Goal: Task Accomplishment & Management: Use online tool/utility

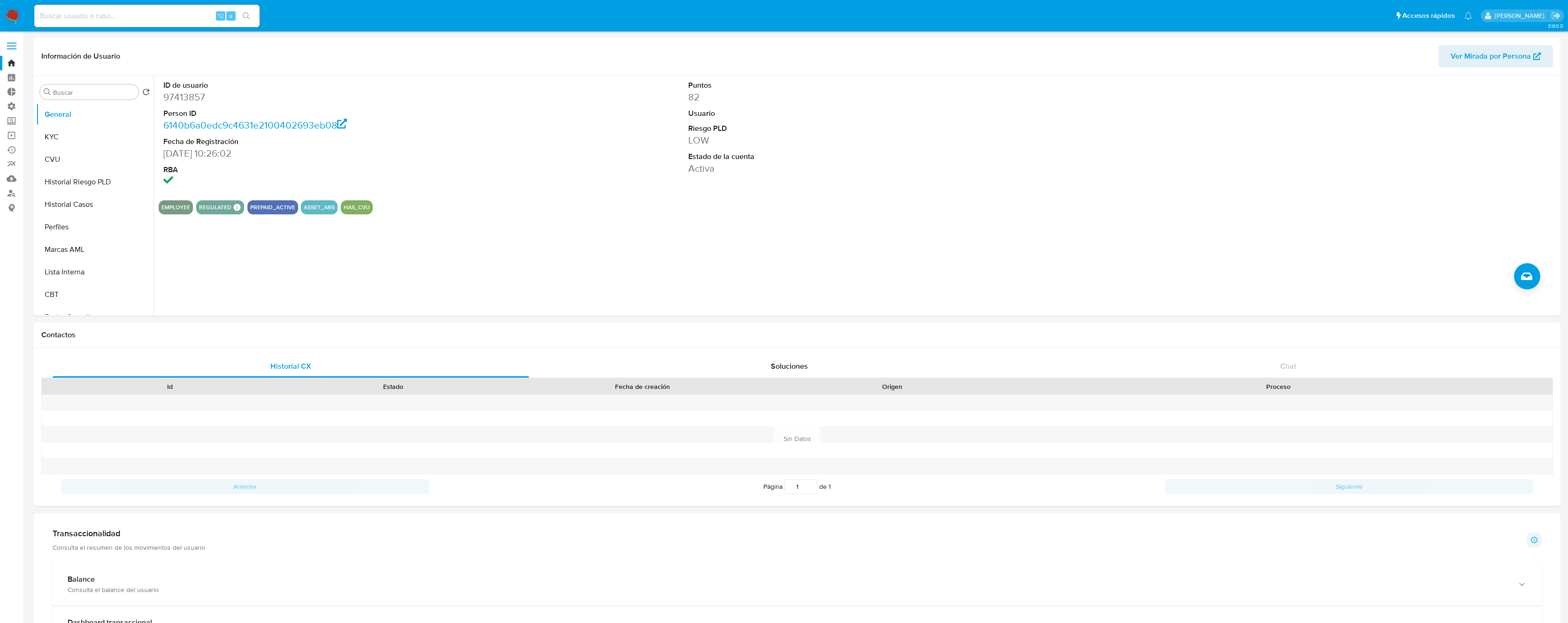
select select "10"
click at [4, 91] on link "Tablero Externo" at bounding box center [56, 92] width 112 height 14
click at [10, 109] on label "Administración" at bounding box center [56, 106] width 112 height 14
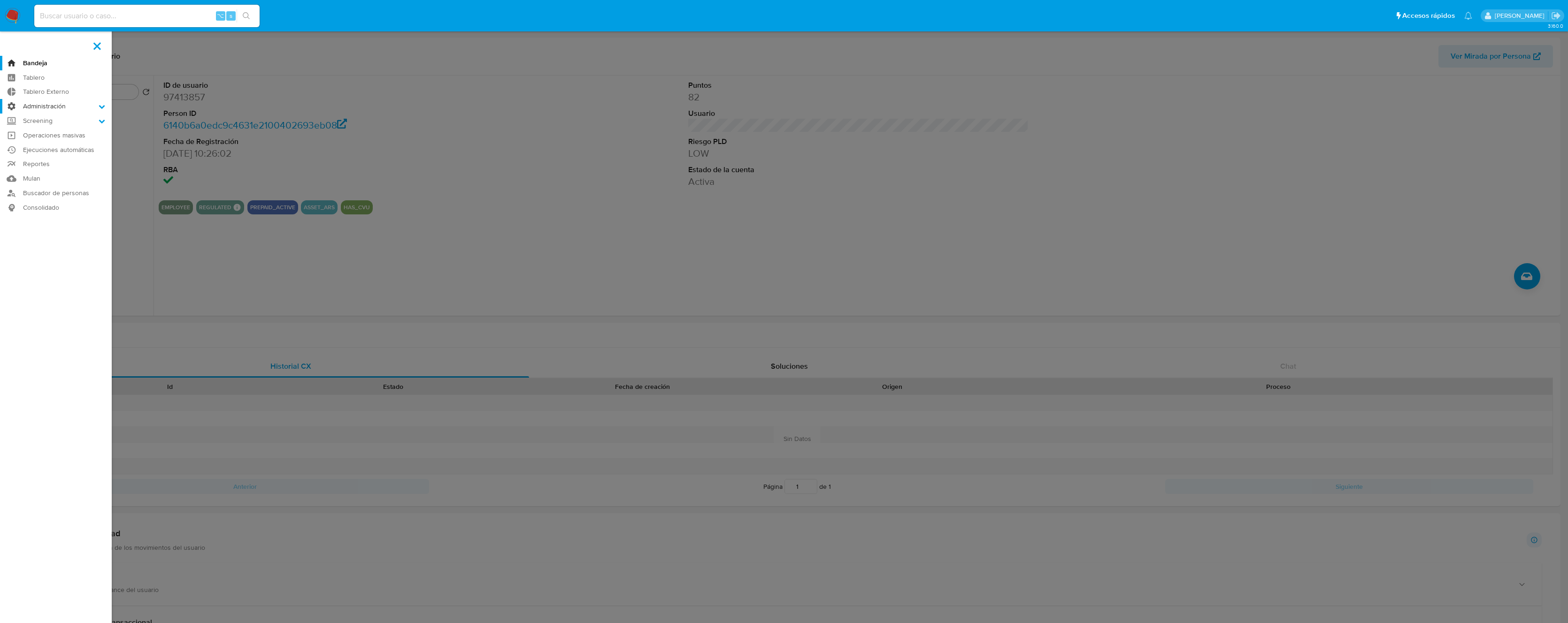
click at [0, 0] on input "Administración" at bounding box center [0, 0] width 0 height 0
click at [45, 124] on link "Reglas" at bounding box center [56, 119] width 112 height 12
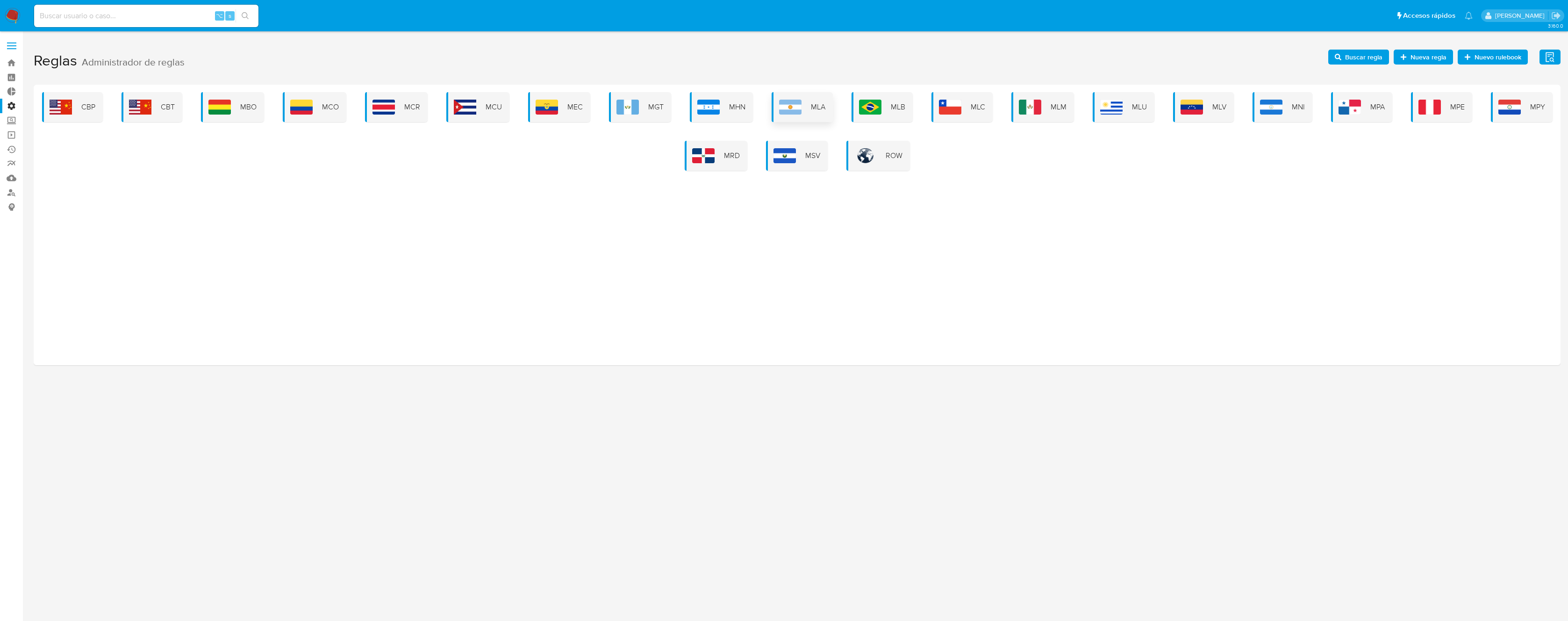
click at [814, 108] on span "MLA" at bounding box center [818, 107] width 14 height 10
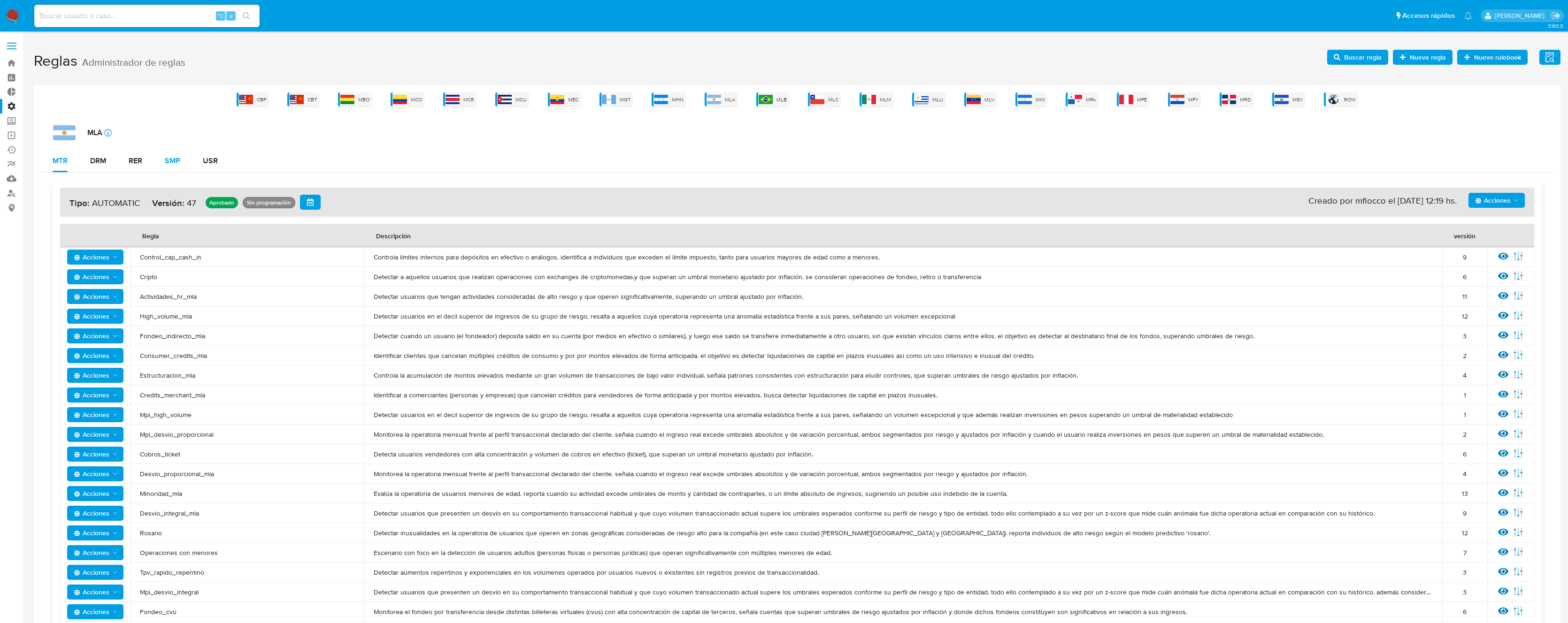
click at [166, 161] on div "SMP" at bounding box center [172, 161] width 15 height 7
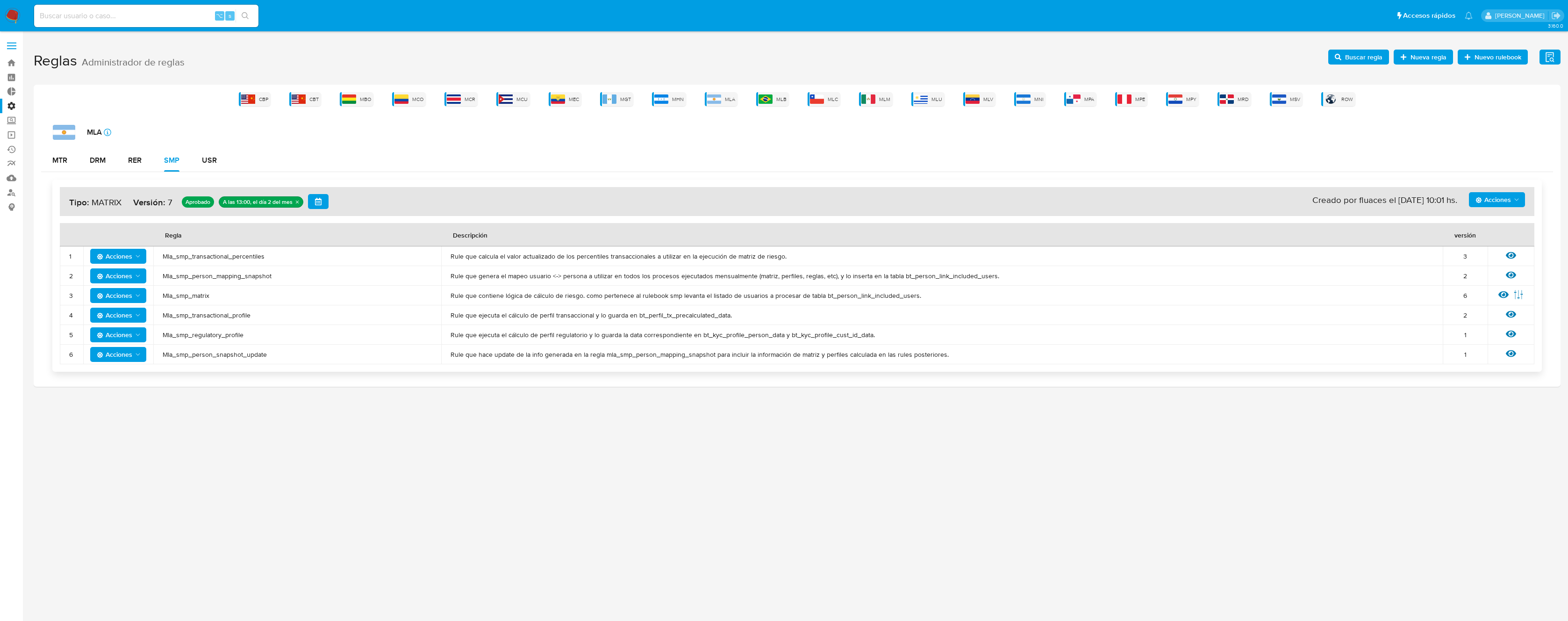
click at [1505, 295] on icon at bounding box center [1504, 294] width 10 height 10
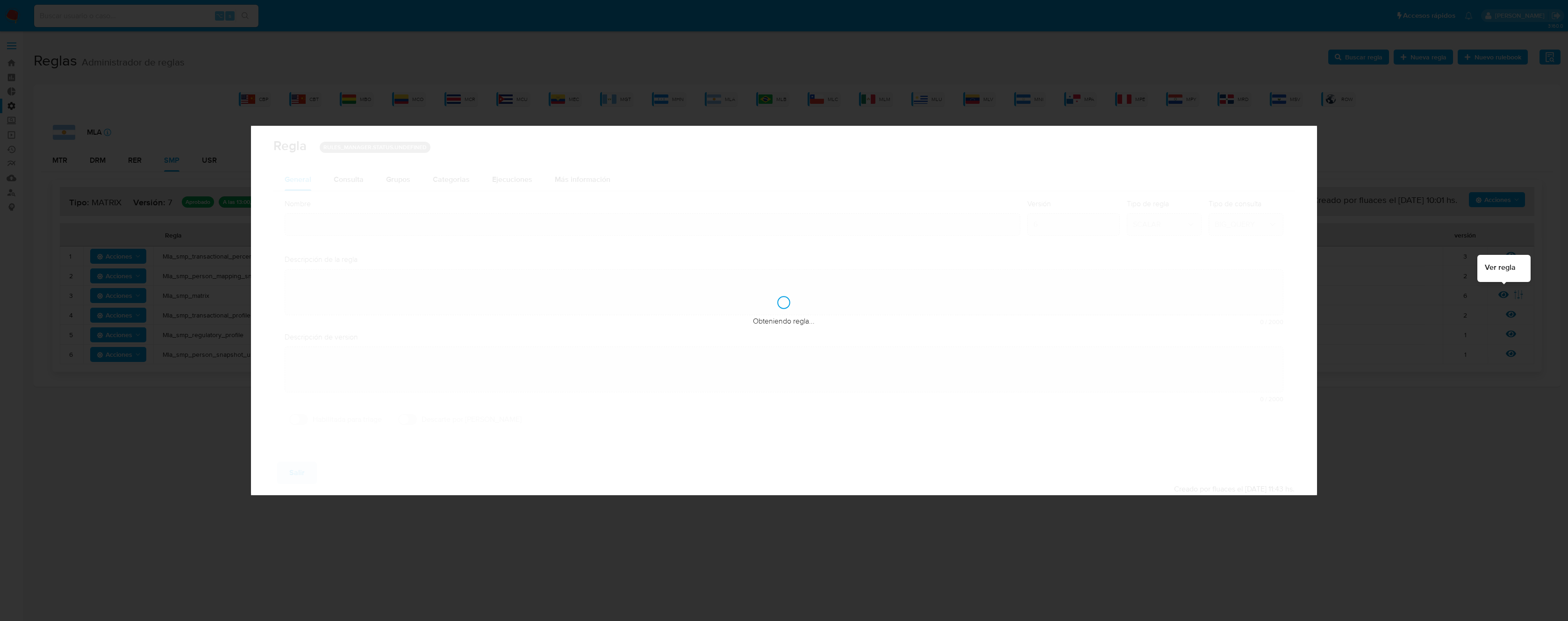
type input "Mla_smp_matrix"
type textarea "Rule que contiene lógica de cálculo de riesgo. como pertenece al rulebook smp l…"
type textarea "Ppld-6102 - modificación de queries para exceptuar payments de movimientos de p…"
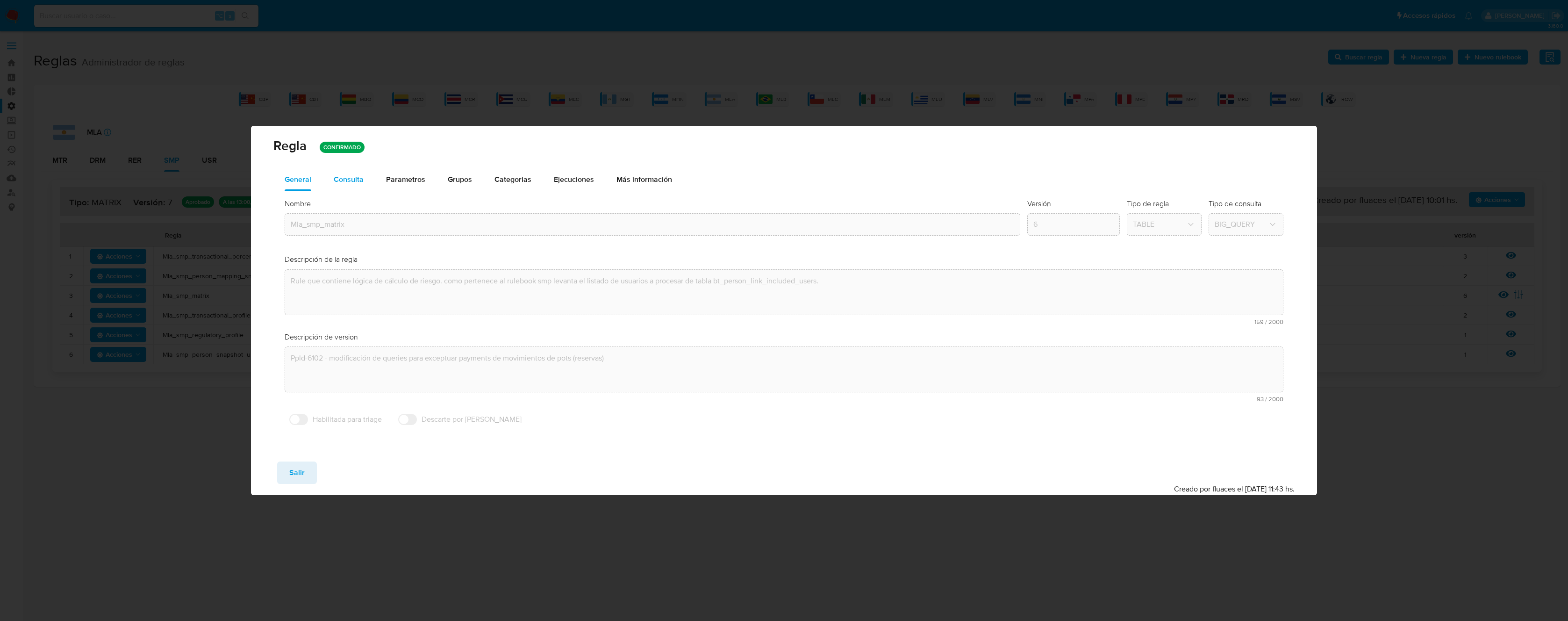
click at [357, 180] on span "Consulta" at bounding box center [348, 179] width 30 height 11
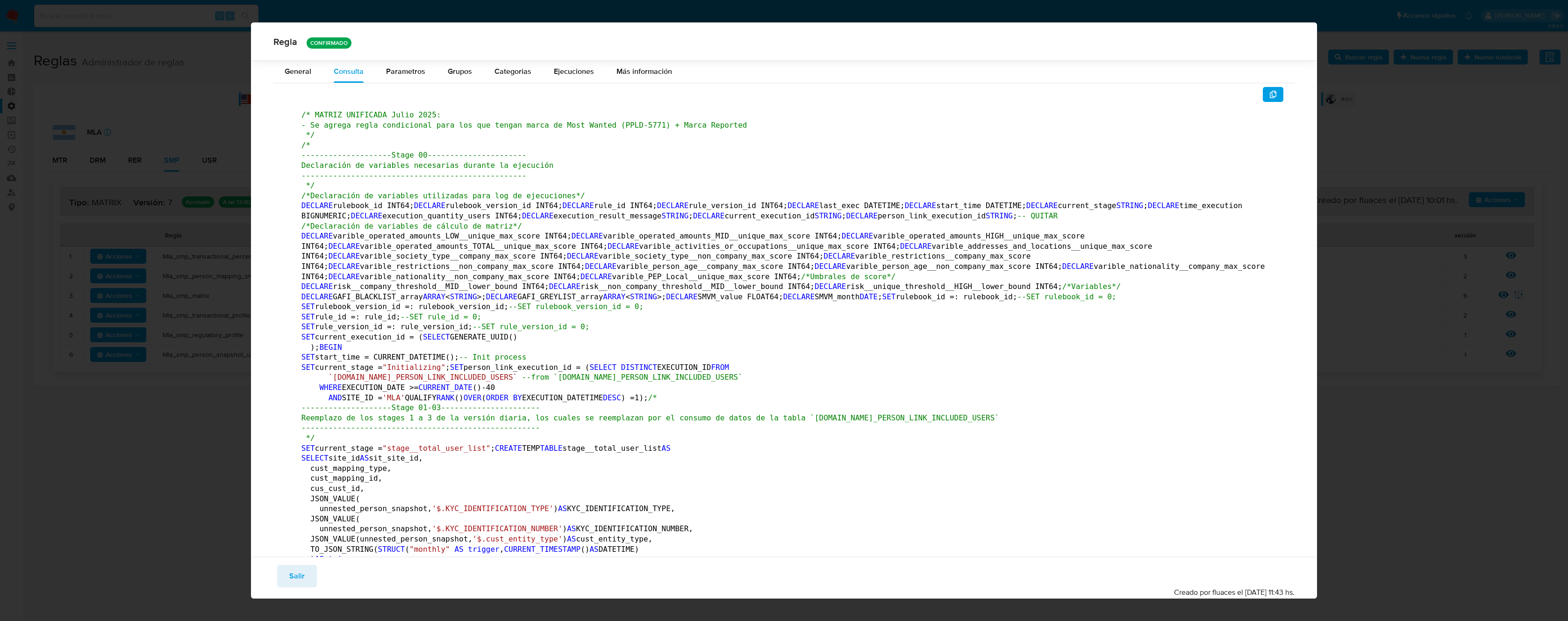
scroll to position [218727, 0]
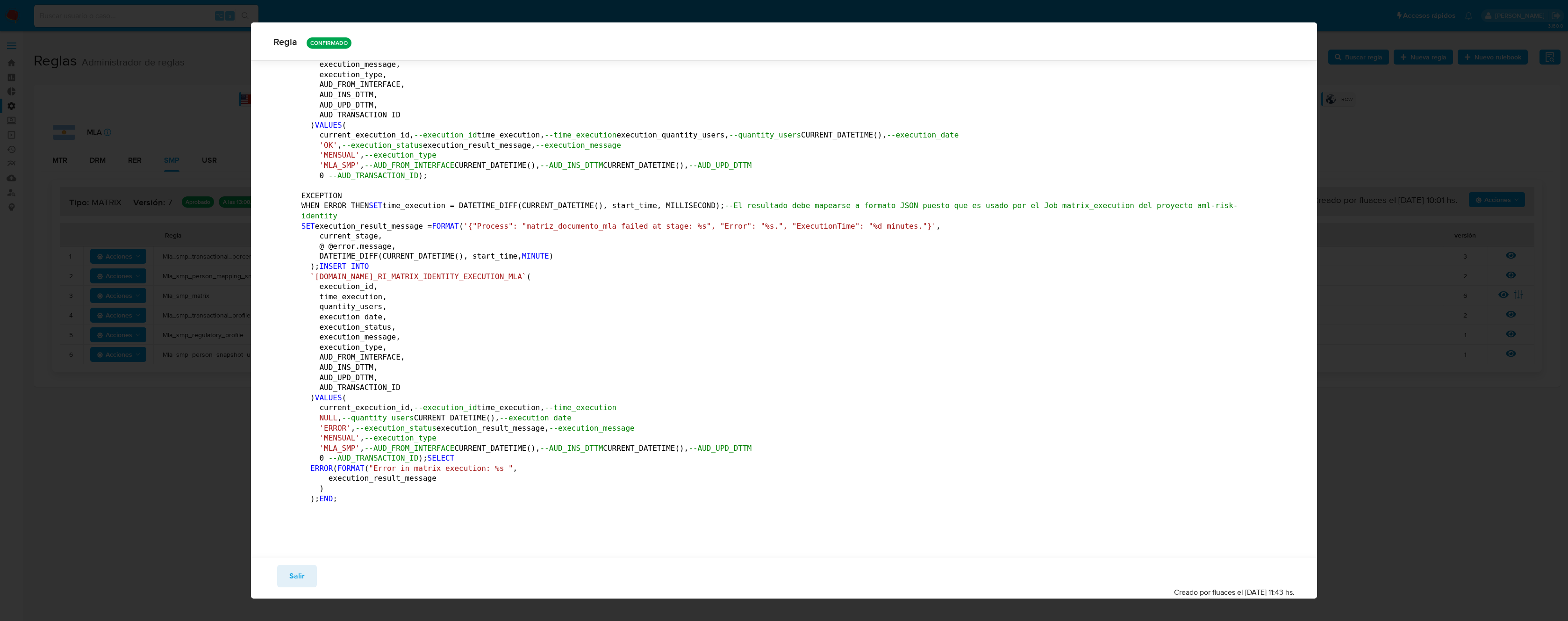
click at [286, 577] on button "Salir" at bounding box center [297, 576] width 39 height 22
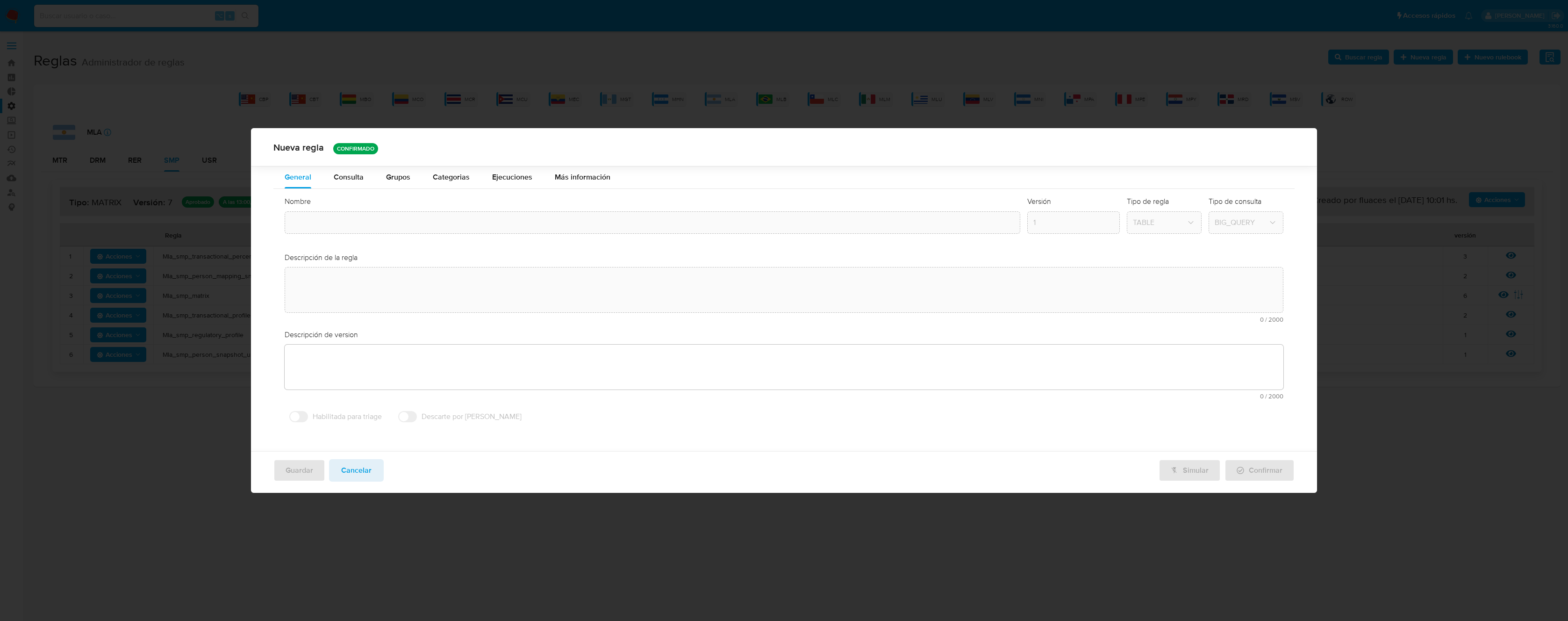
type input "Mla_smp_matrix"
type textarea "Rule que contiene lógica de cálculo de riesgo. como pertenece al rulebook smp l…"
type textarea "Ppld-6102 - modificación de queries para exceptuar payments de movimientos de p…"
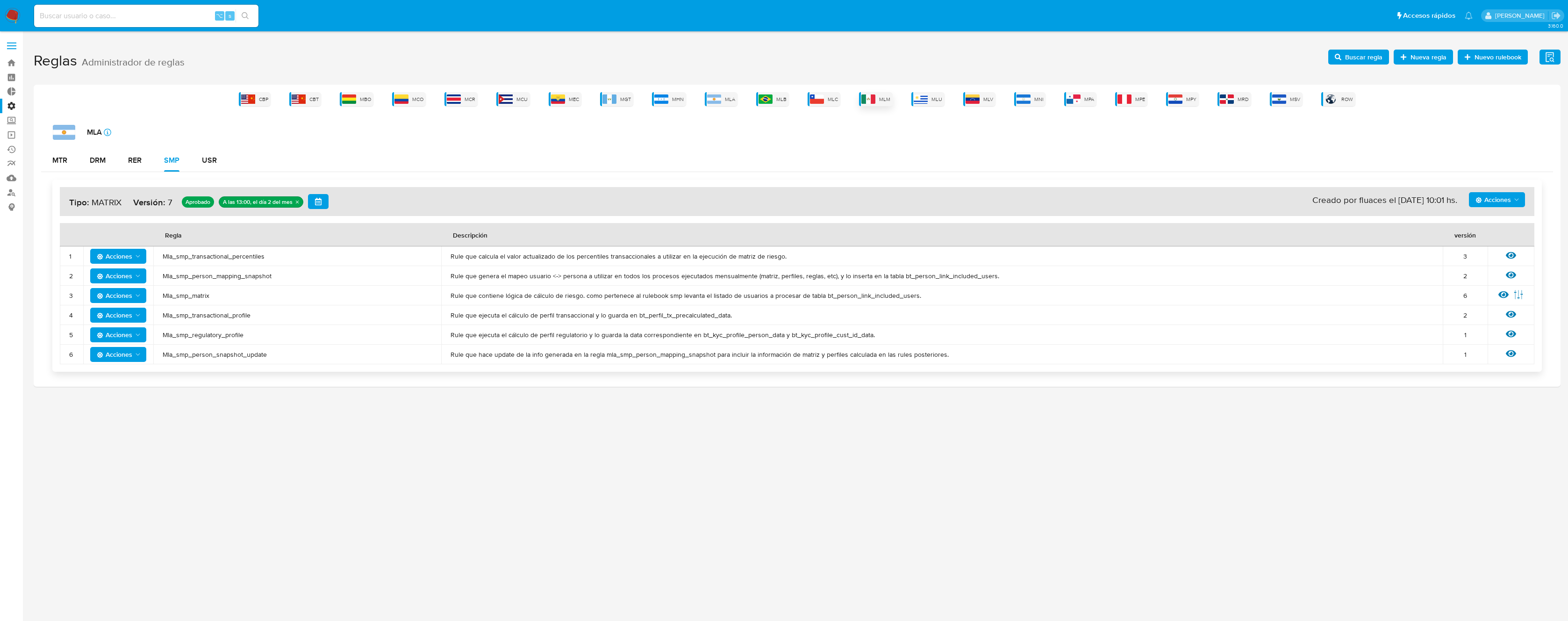
click at [881, 96] on span "MLM" at bounding box center [885, 99] width 12 height 7
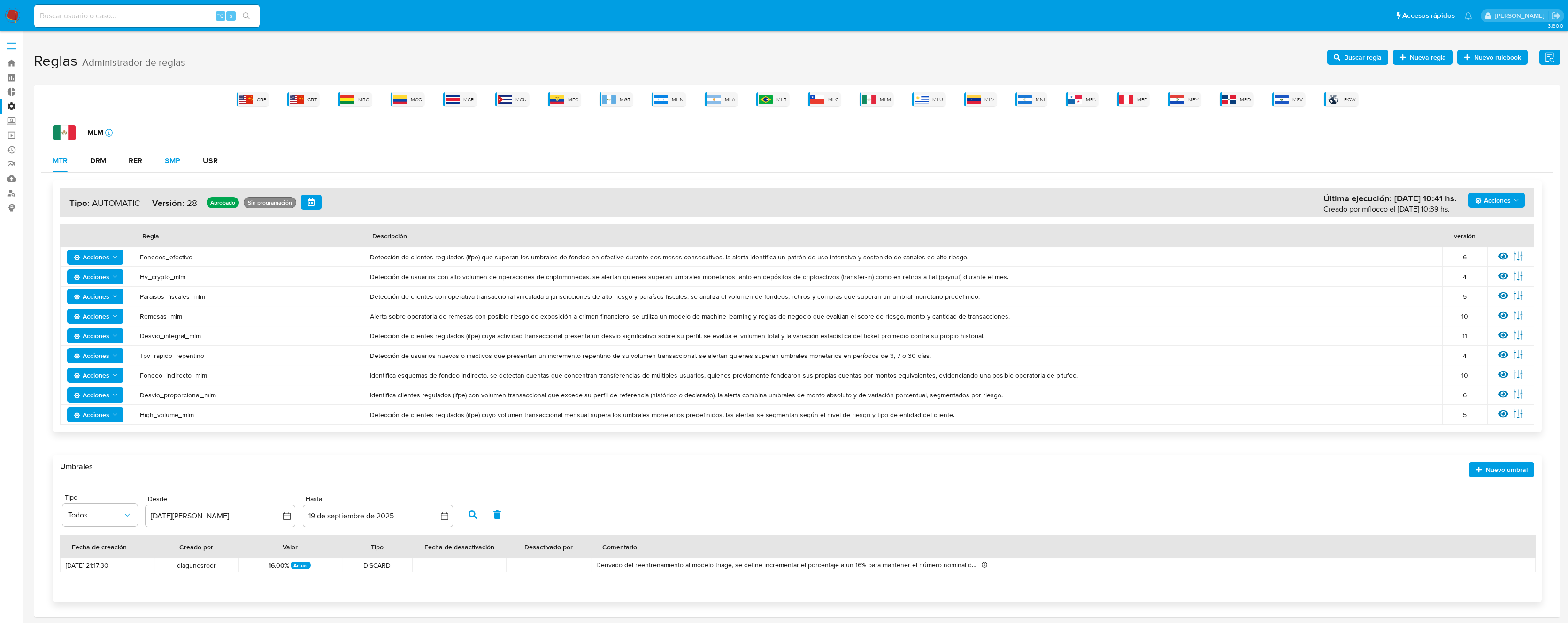
click at [176, 162] on div "SMP" at bounding box center [172, 161] width 15 height 7
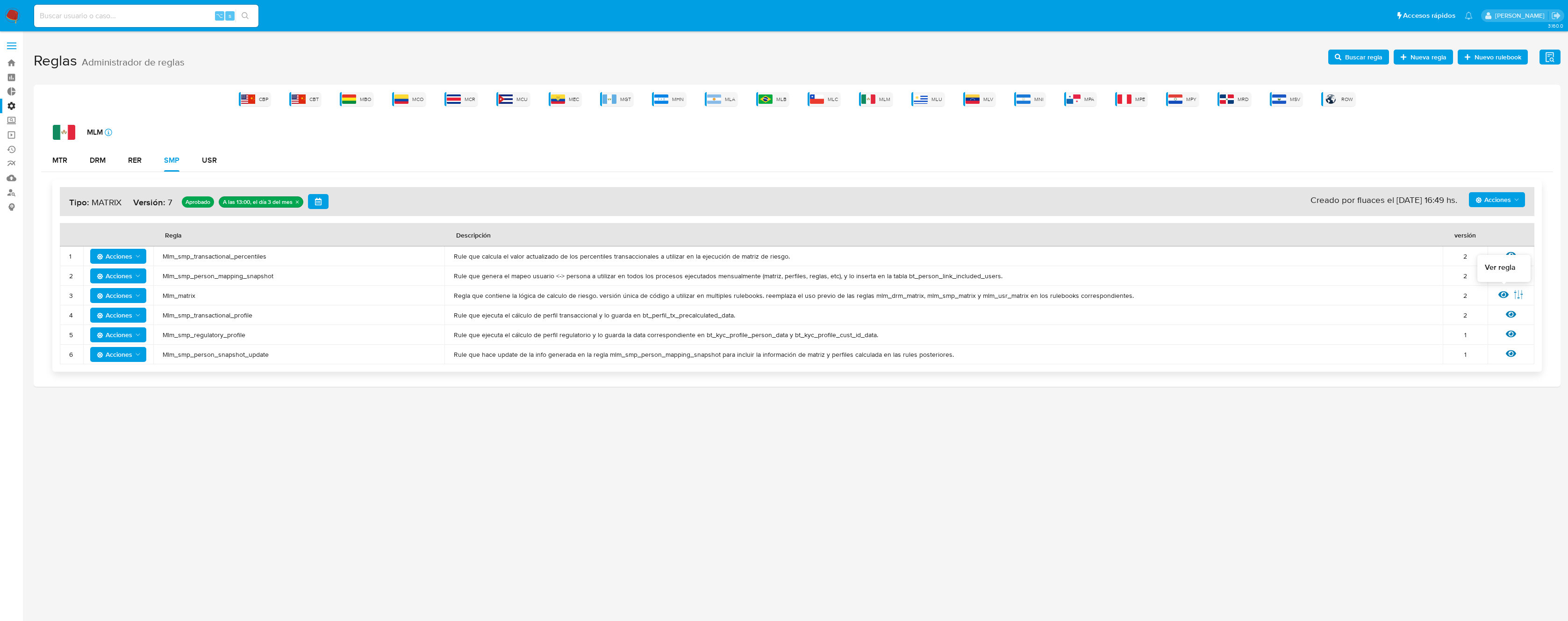
click at [1504, 295] on icon at bounding box center [1504, 295] width 10 height 7
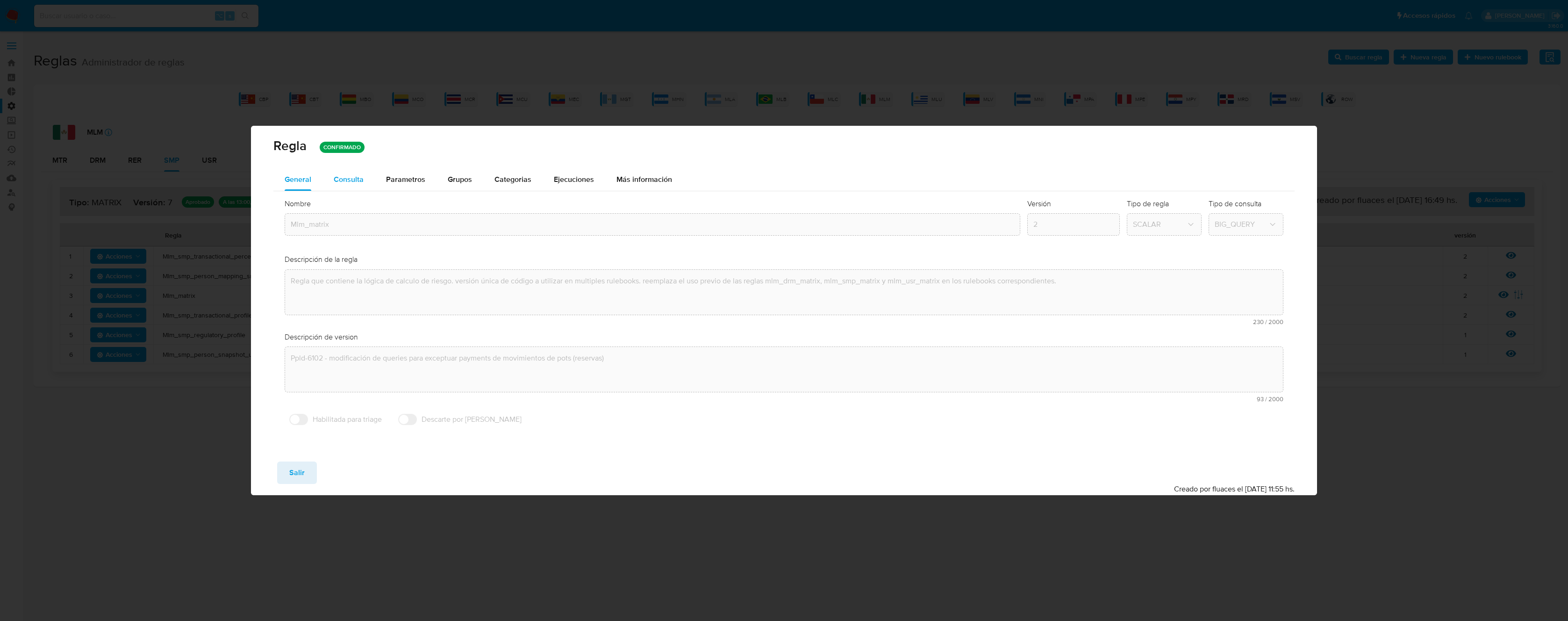
click at [344, 174] on span "Consulta" at bounding box center [348, 179] width 30 height 11
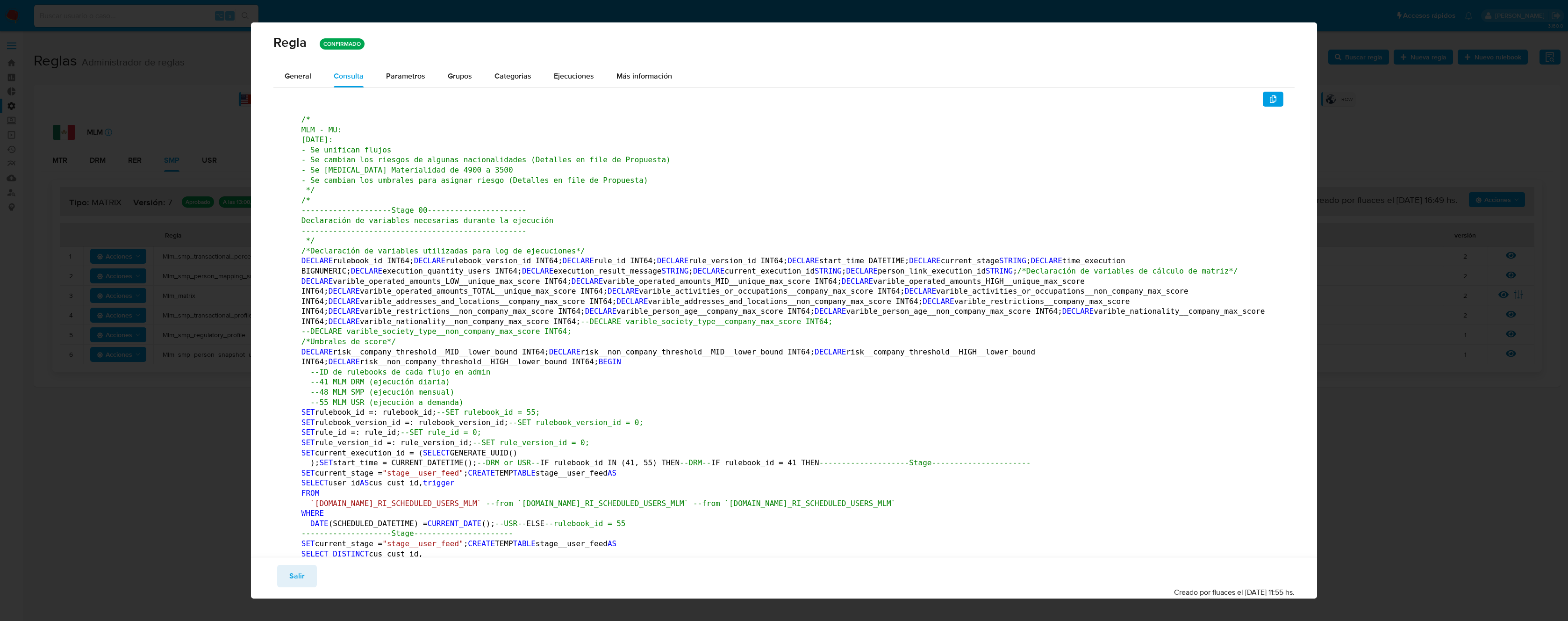
click at [1270, 99] on icon "button" at bounding box center [1273, 99] width 7 height 7
